Goal: Check status: Check status

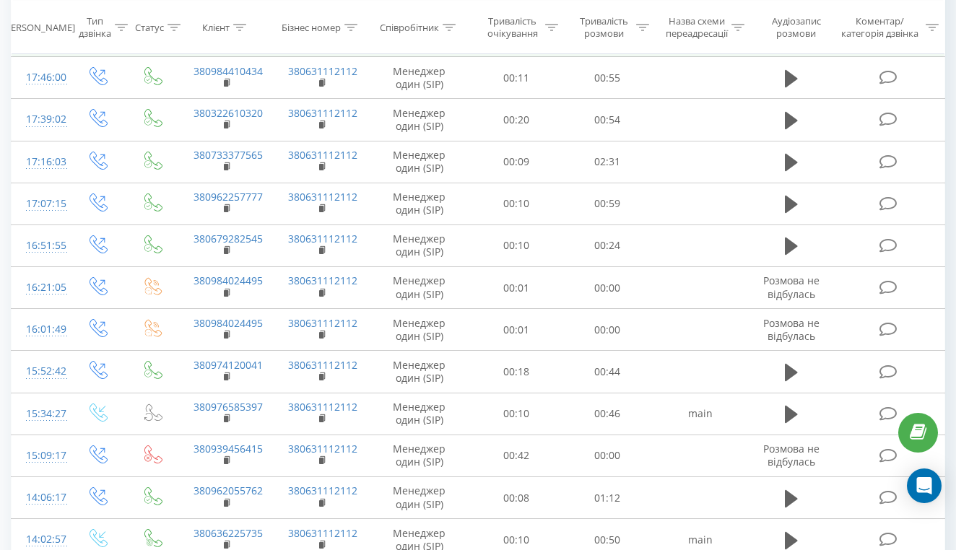
scroll to position [330, 0]
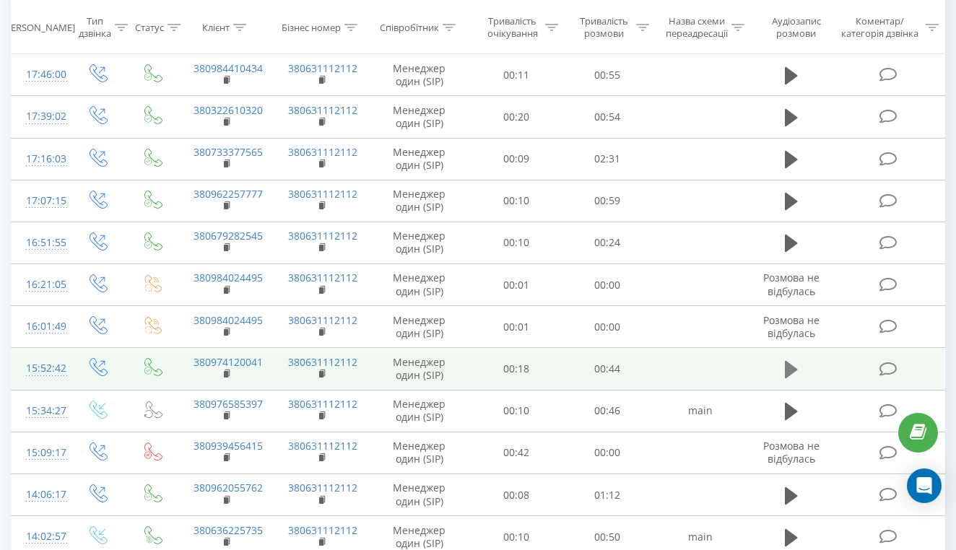
click at [789, 376] on icon at bounding box center [791, 369] width 13 height 17
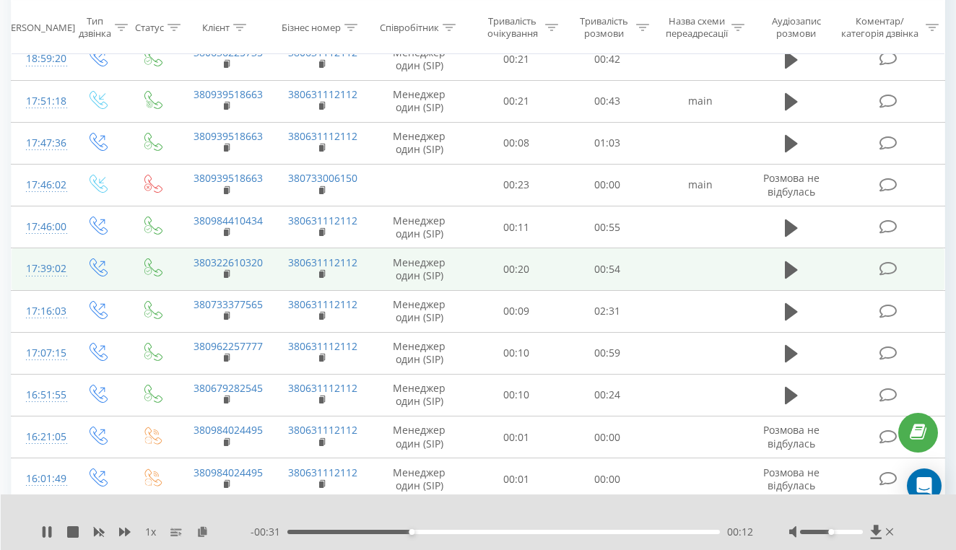
scroll to position [175, 0]
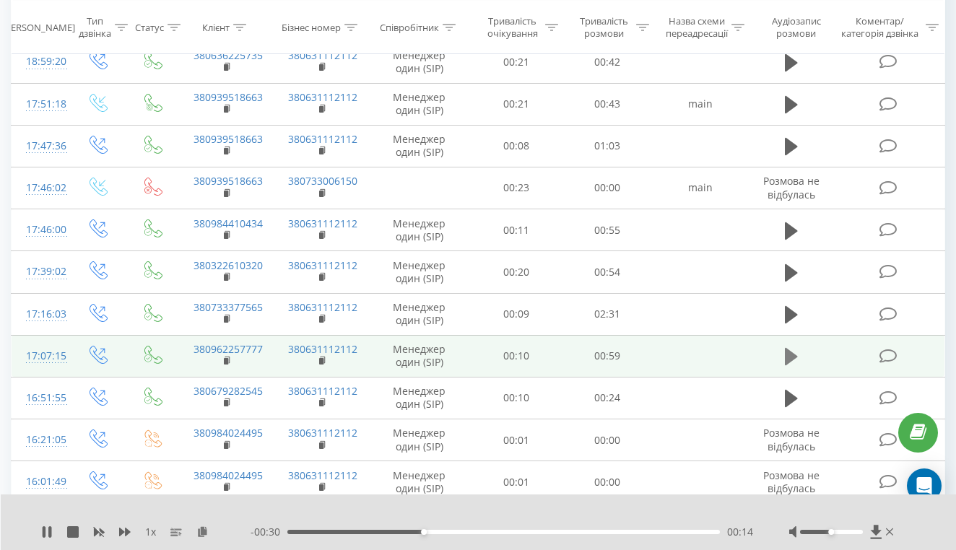
click at [793, 365] on icon at bounding box center [791, 356] width 13 height 17
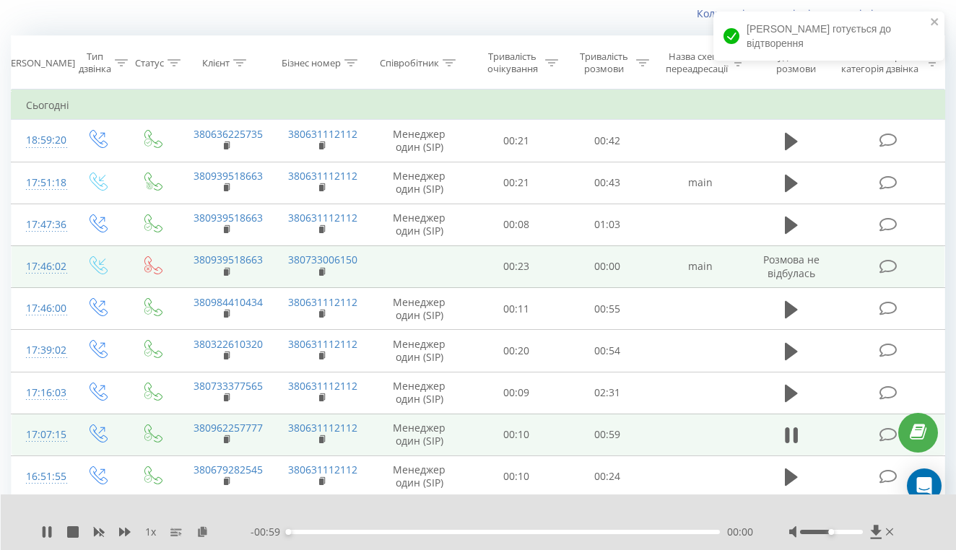
scroll to position [97, 0]
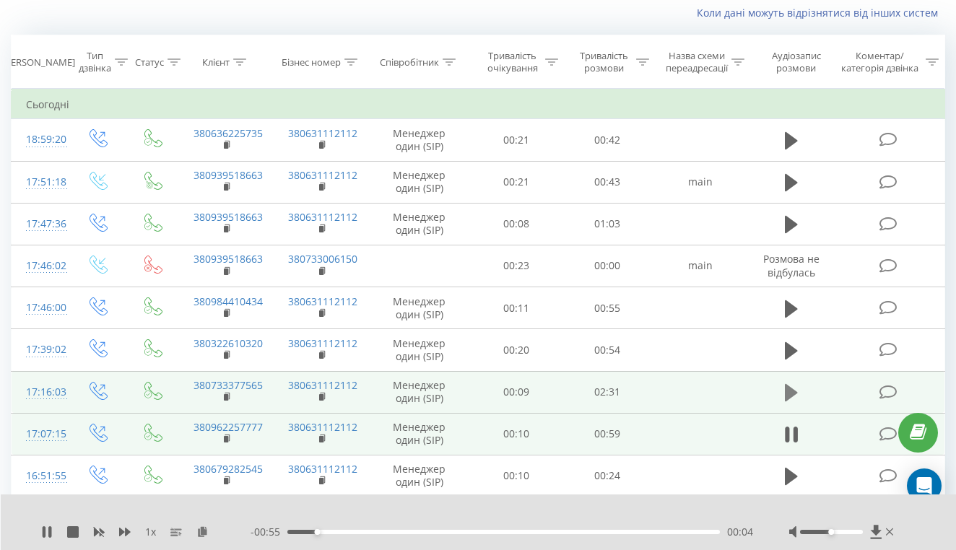
click at [791, 401] on icon at bounding box center [791, 392] width 13 height 17
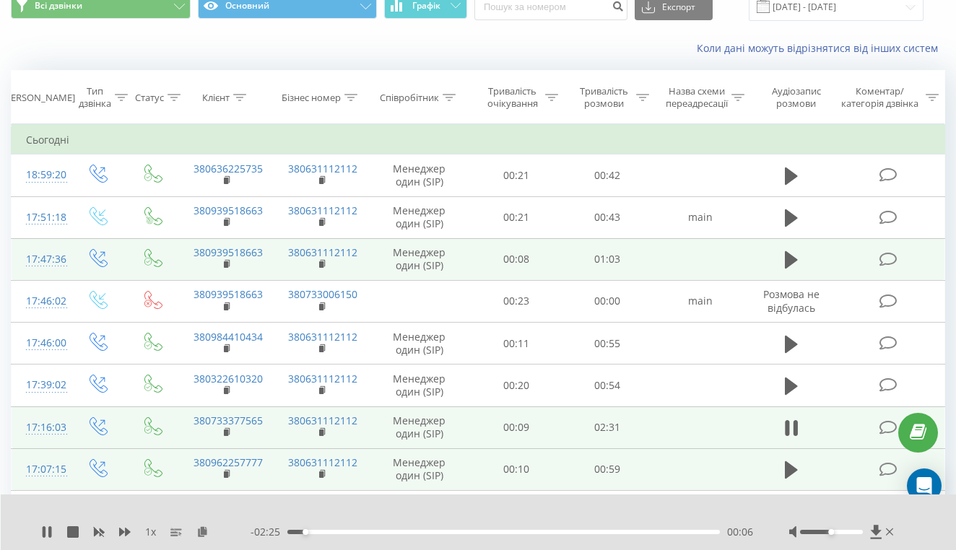
scroll to position [65, 0]
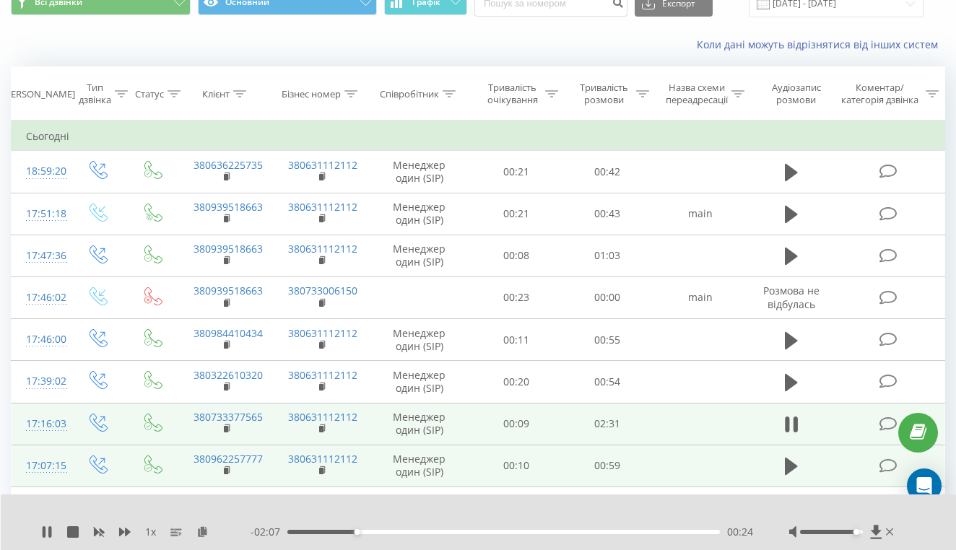
click at [856, 532] on div at bounding box center [831, 532] width 63 height 4
click at [861, 533] on div at bounding box center [831, 532] width 63 height 4
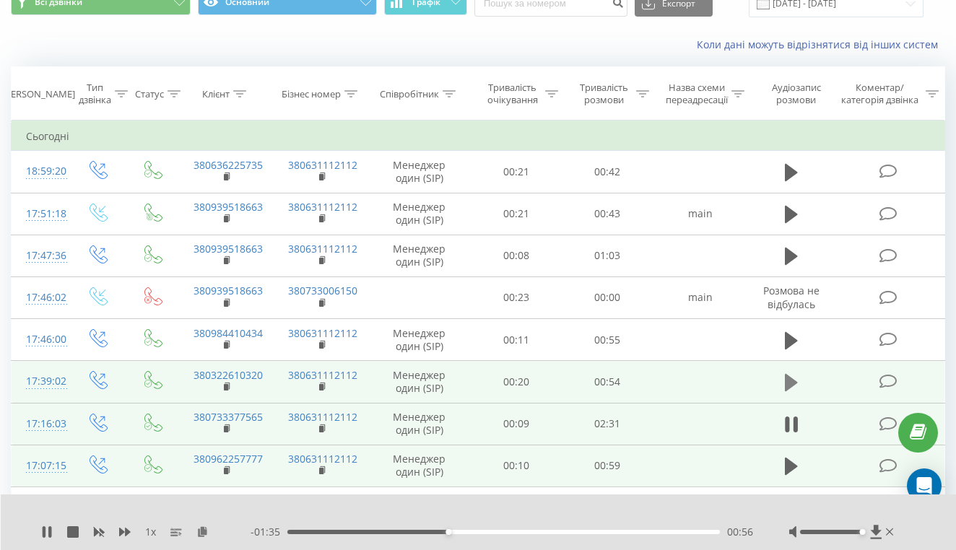
click at [791, 391] on icon at bounding box center [791, 382] width 13 height 17
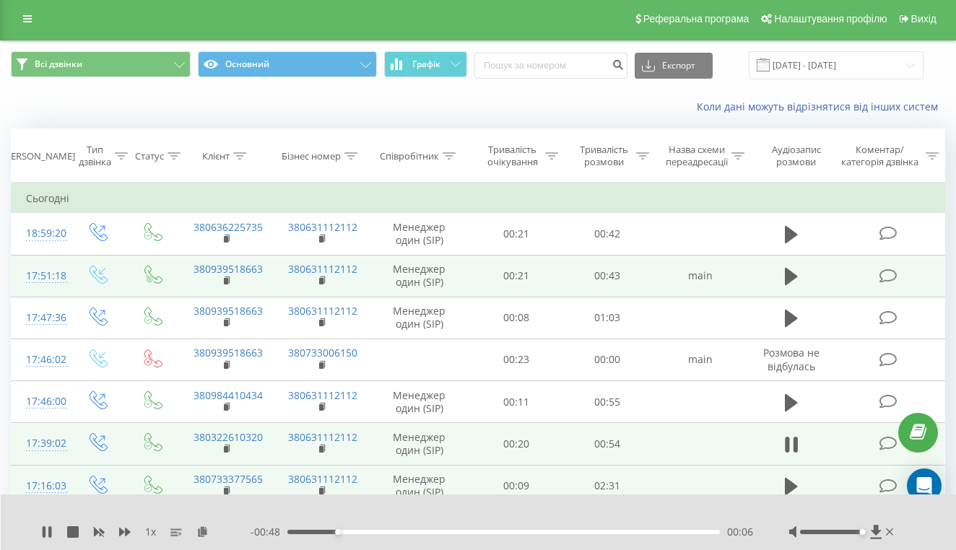
scroll to position [1, 0]
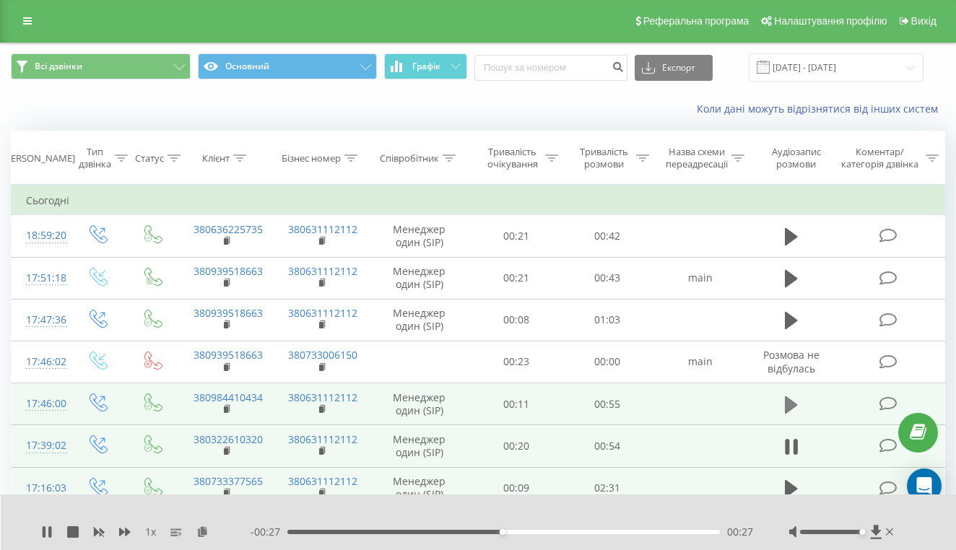
click at [791, 415] on icon at bounding box center [791, 405] width 13 height 20
click at [790, 415] on icon at bounding box center [791, 405] width 13 height 20
click at [791, 415] on icon at bounding box center [791, 405] width 13 height 20
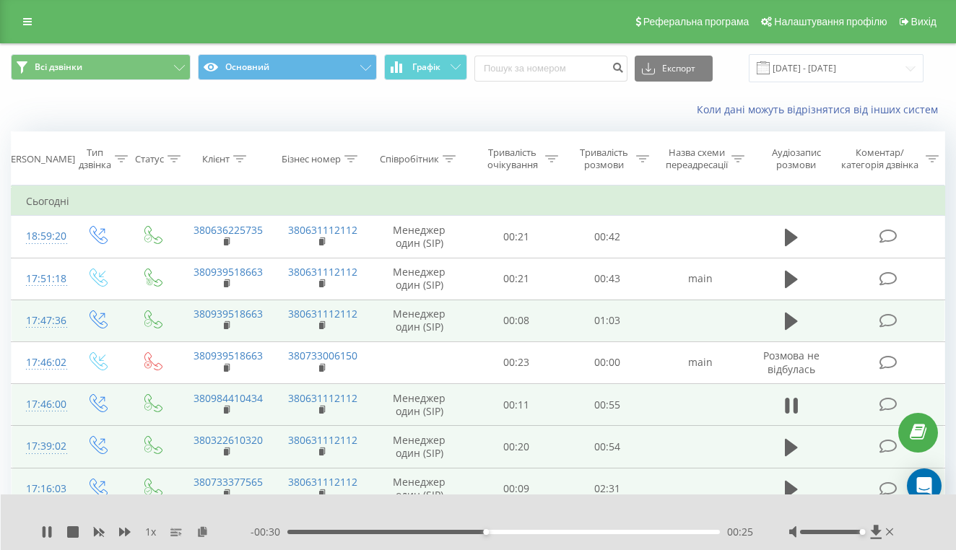
scroll to position [0, 0]
click at [788, 330] on icon at bounding box center [791, 321] width 13 height 17
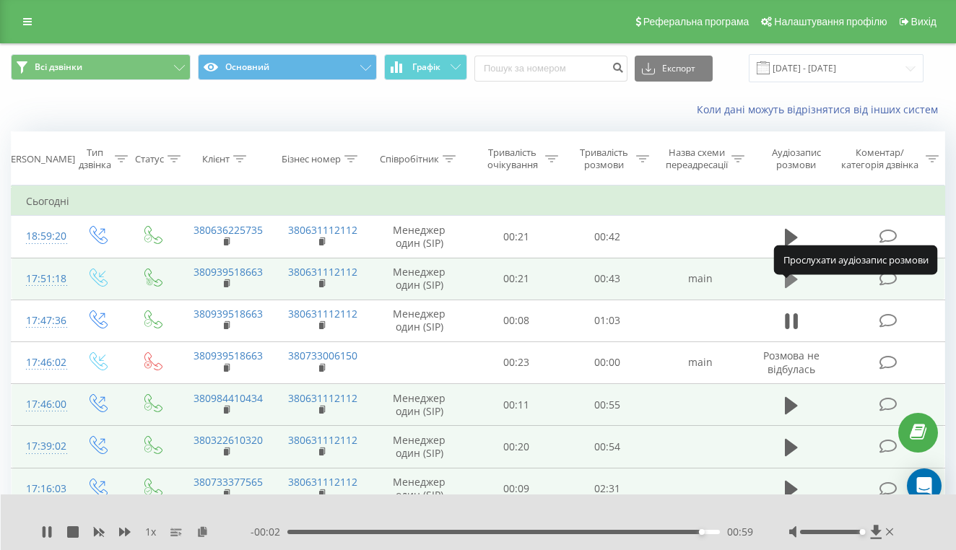
click at [792, 288] on icon at bounding box center [791, 279] width 13 height 17
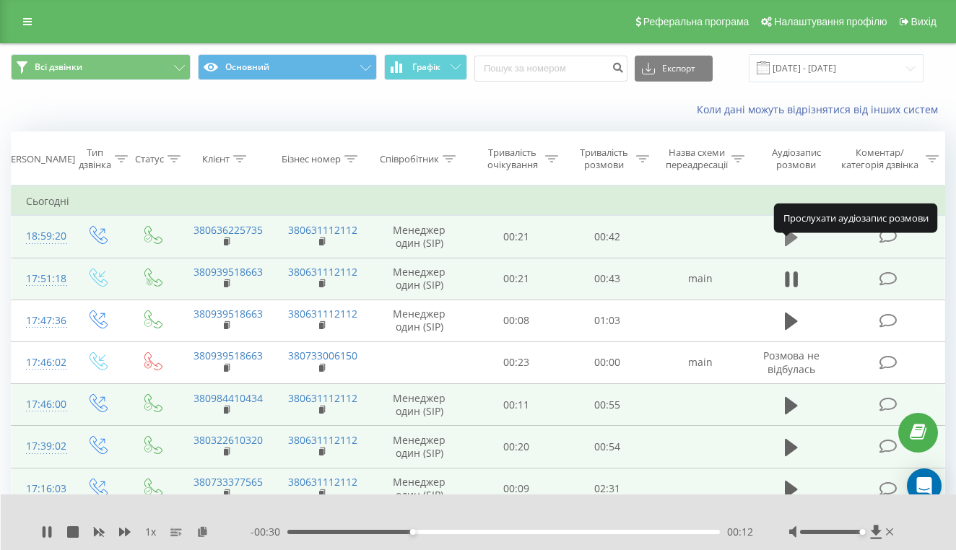
click at [790, 246] on icon at bounding box center [791, 237] width 13 height 17
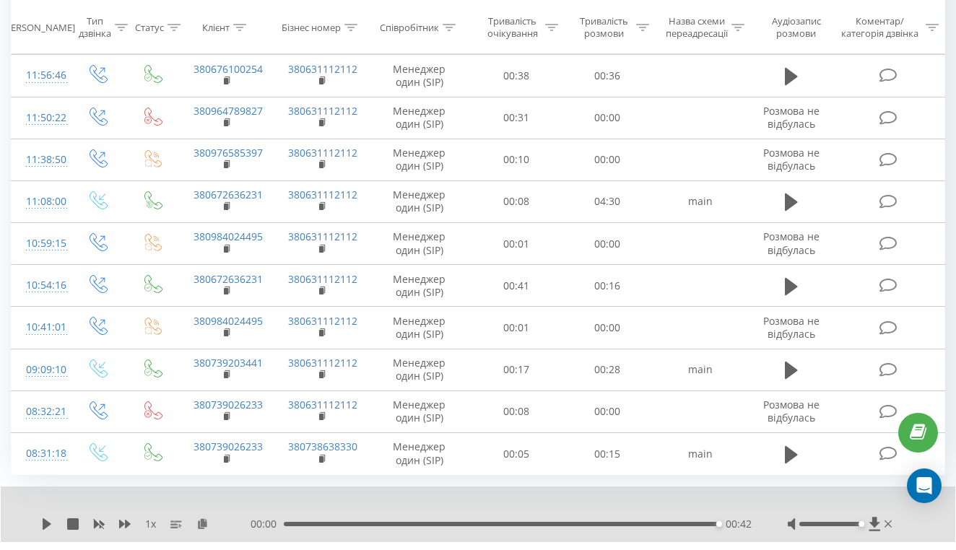
scroll to position [1059, 0]
